Goal: Information Seeking & Learning: Learn about a topic

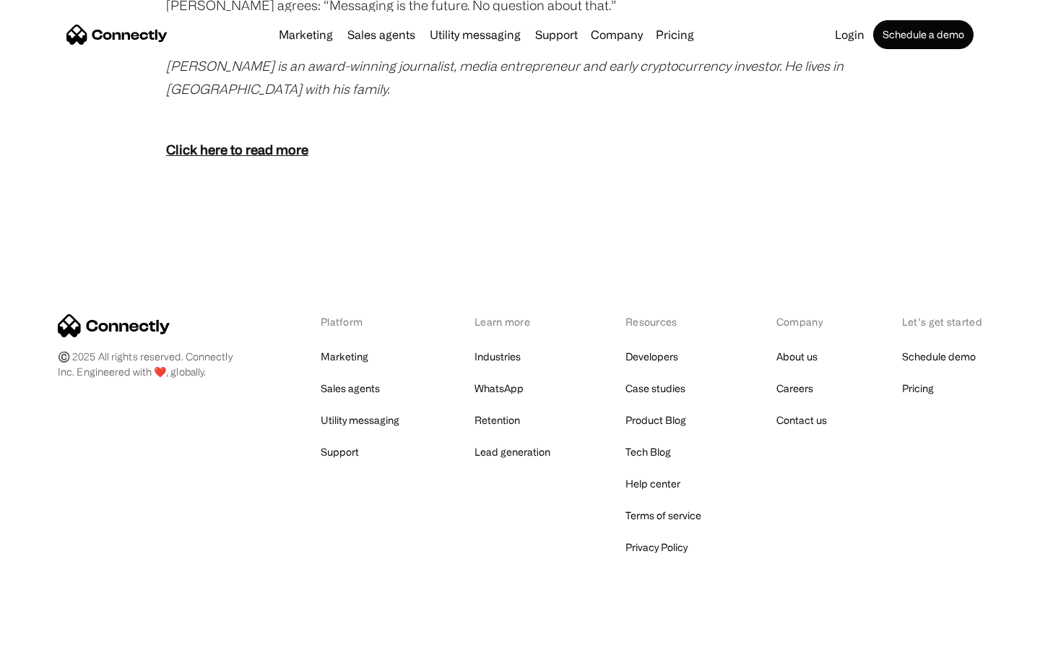
scroll to position [2859, 0]
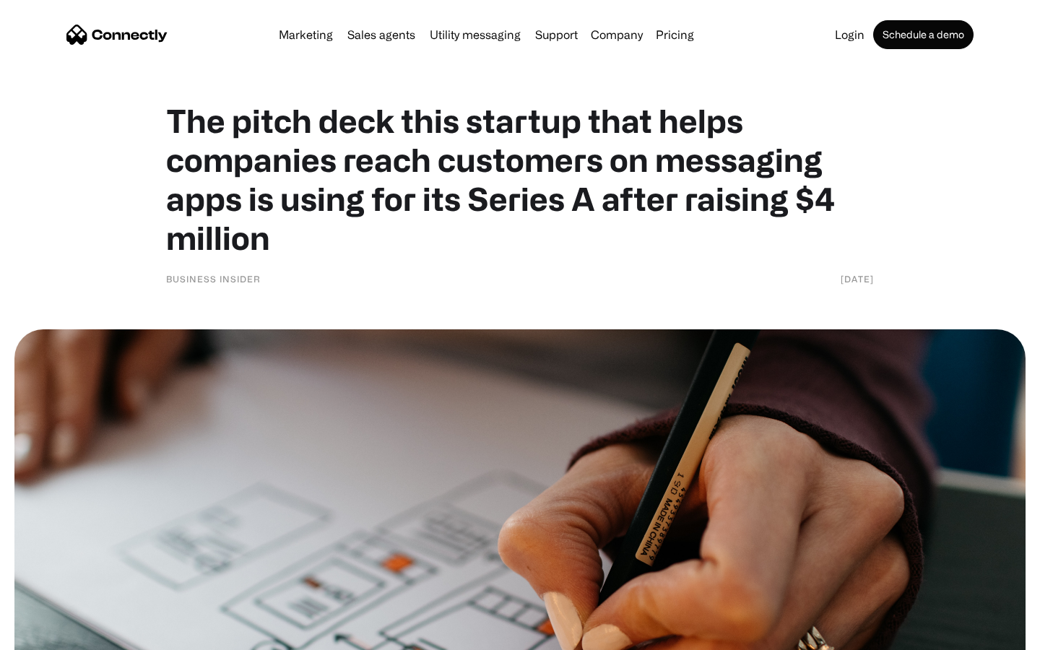
scroll to position [6262, 0]
